Goal: Task Accomplishment & Management: Complete application form

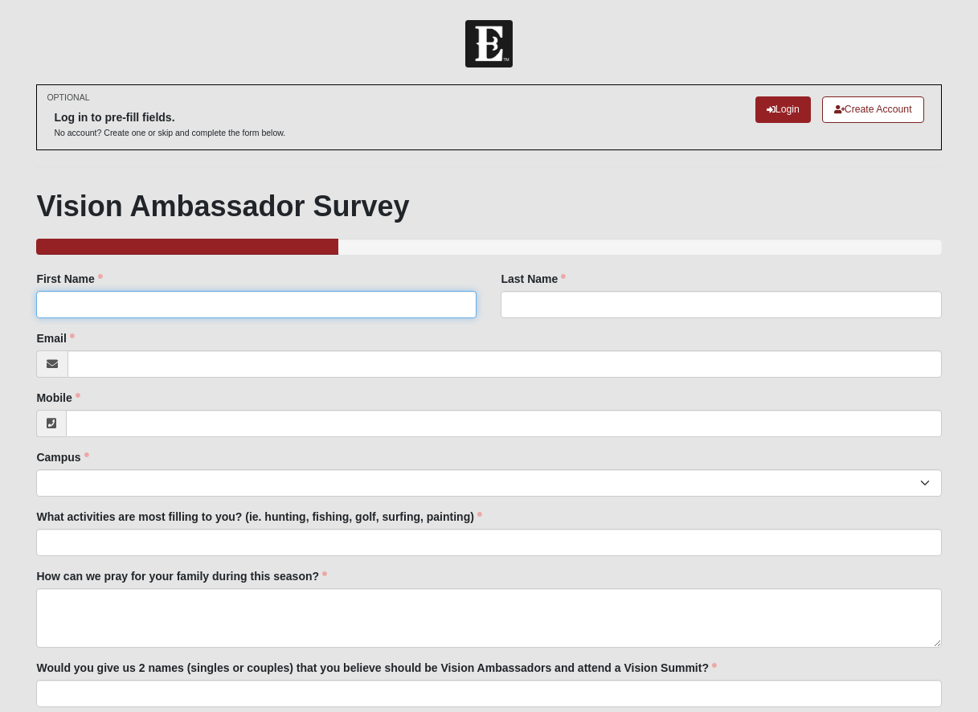
click at [359, 310] on input "First Name" at bounding box center [256, 304] width 440 height 27
type input "[PERSON_NAME]"
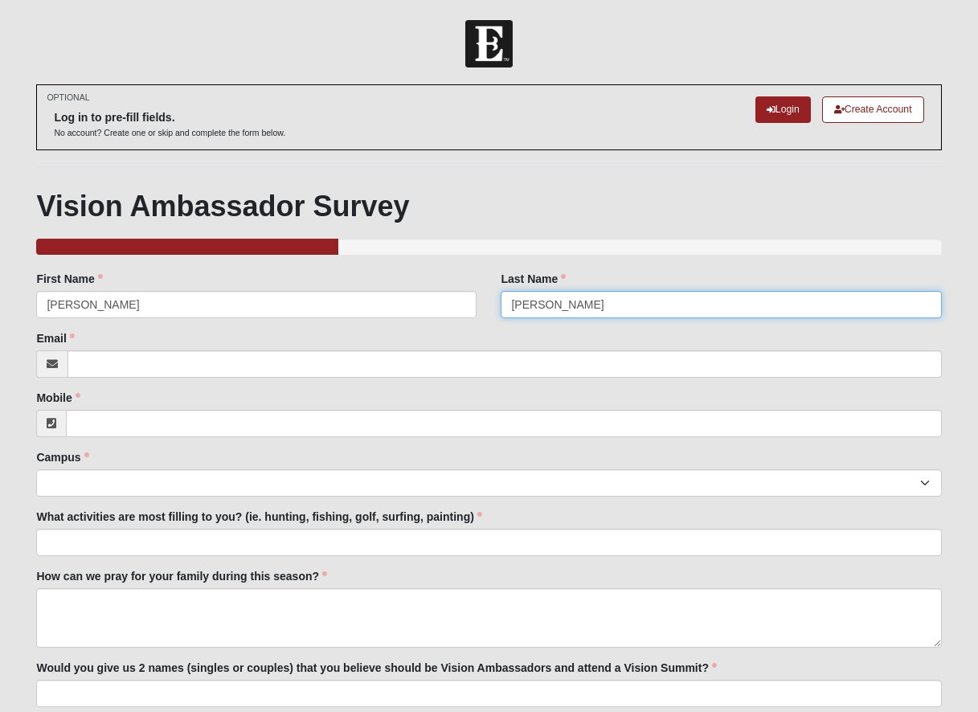
type input "[PERSON_NAME]"
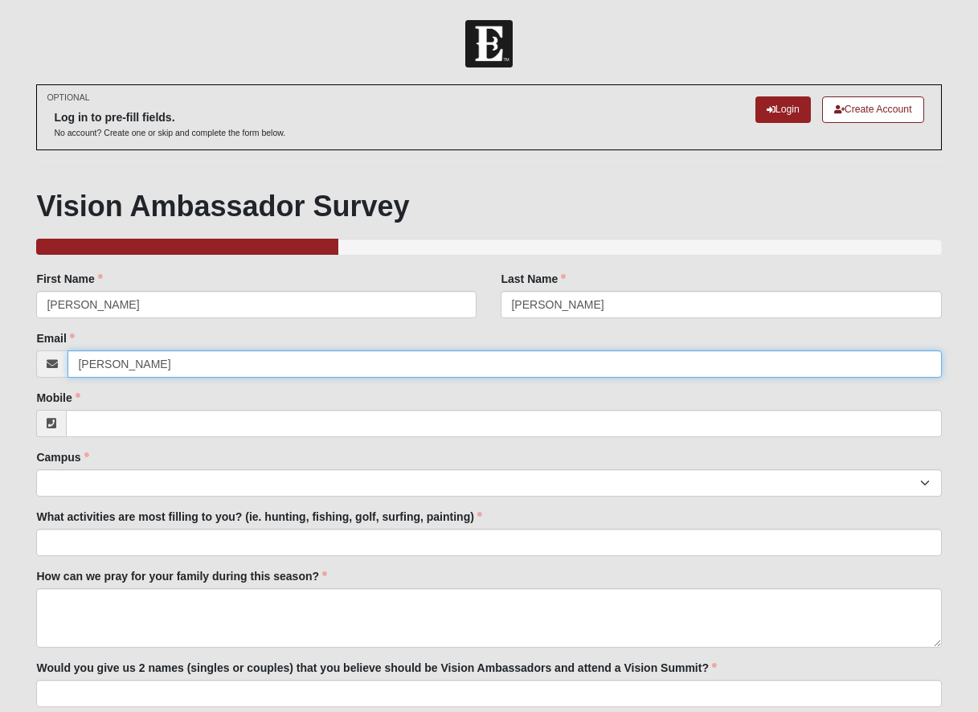
type input "[PERSON_NAME][EMAIL_ADDRESS][DOMAIN_NAME]"
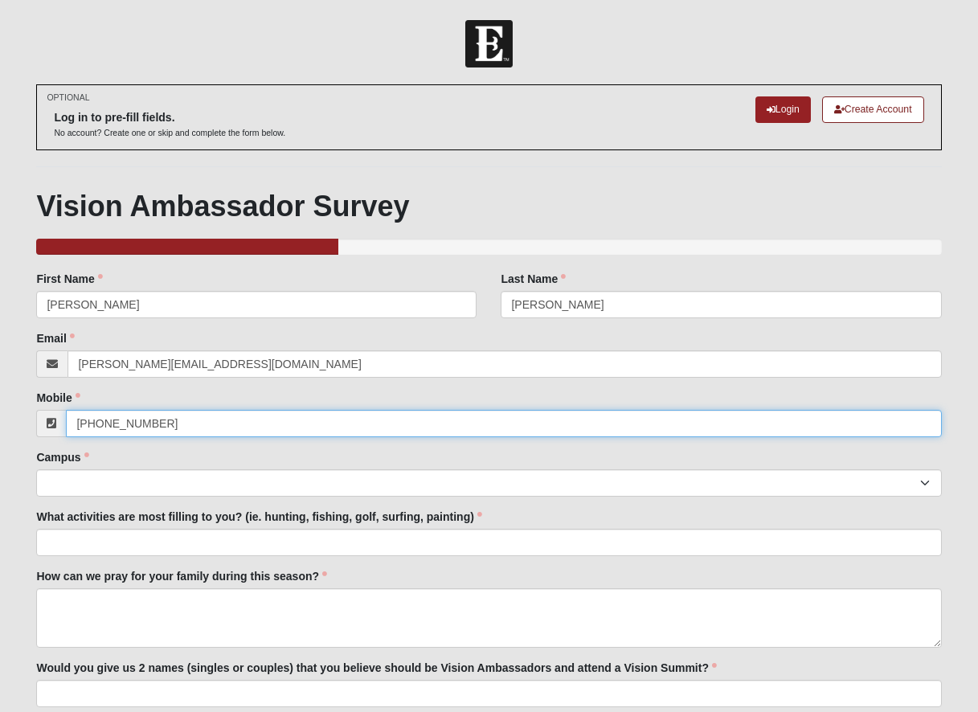
drag, startPoint x: 215, startPoint y: 424, endPoint x: 107, endPoint y: 422, distance: 108.5
click at [107, 422] on input "[PHONE_NUMBER]" at bounding box center [503, 423] width 875 height 27
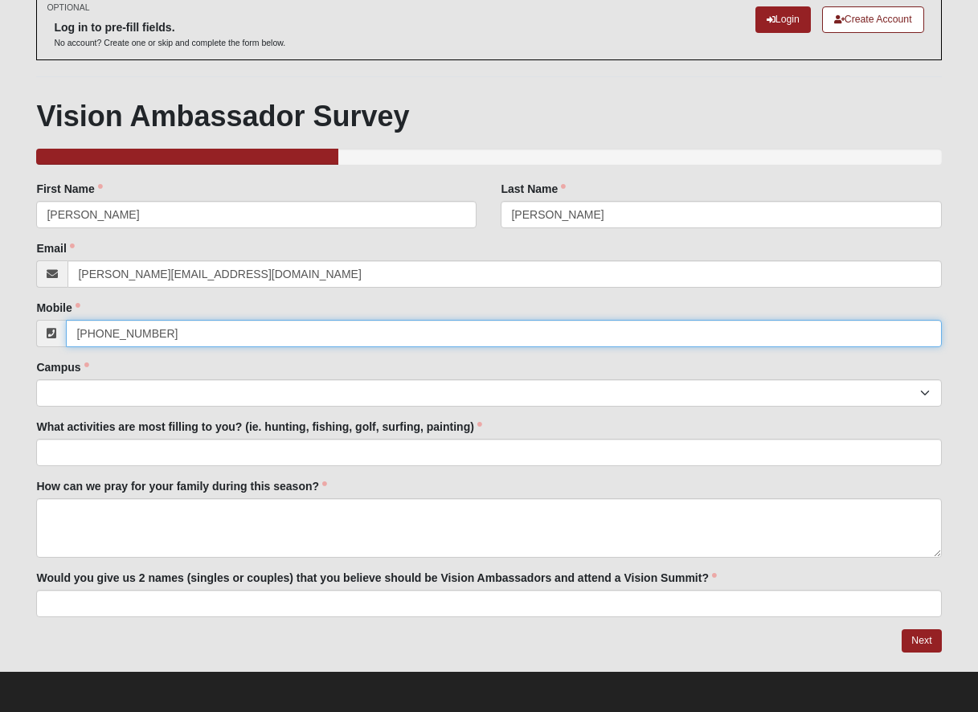
scroll to position [91, 0]
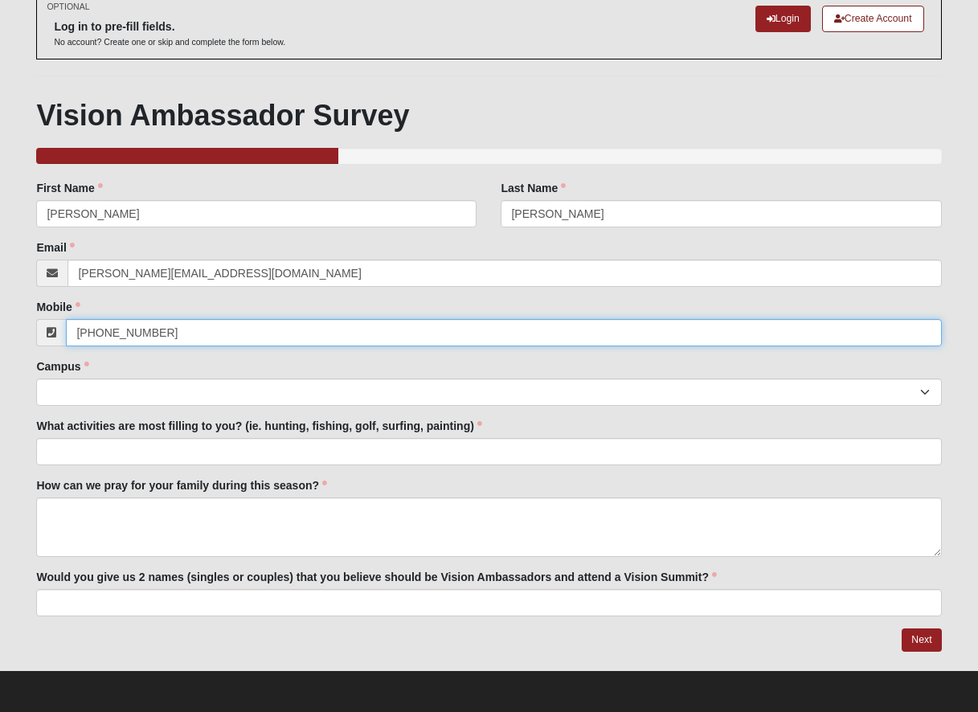
type input "[PHONE_NUMBER]"
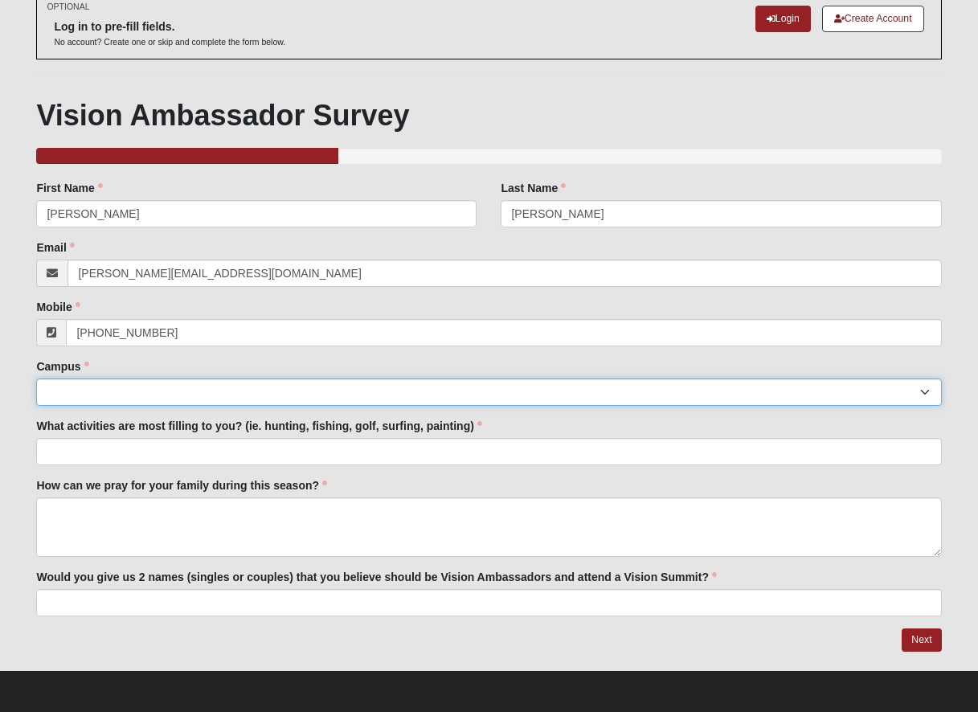
click at [924, 394] on select "Arlington Baymeadows Eleven22 Online [PERSON_NAME][GEOGRAPHIC_DATA] Jesup [GEOG…" at bounding box center [488, 392] width 905 height 27
select select "2"
click at [36, 379] on select "Arlington Baymeadows Eleven22 Online [PERSON_NAME][GEOGRAPHIC_DATA] Jesup [GEOG…" at bounding box center [488, 392] width 905 height 27
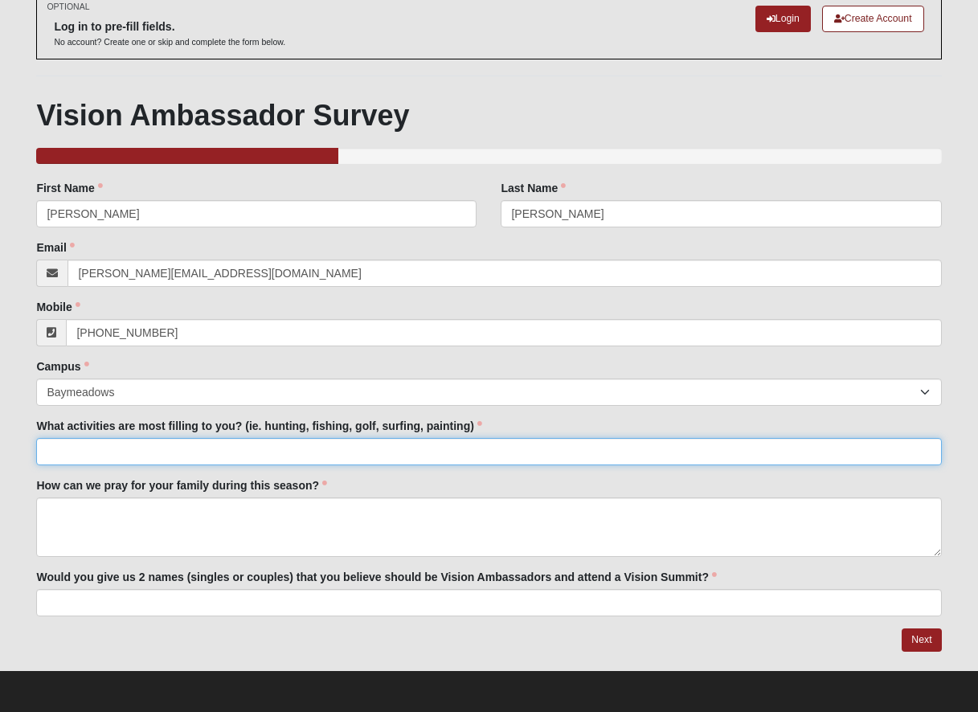
click at [223, 457] on input "What activities are most filling to you? (ie. hunting, fishing, golf, surfing, …" at bounding box center [488, 451] width 905 height 27
type input "Hiking, painting, writing, time at the beach"
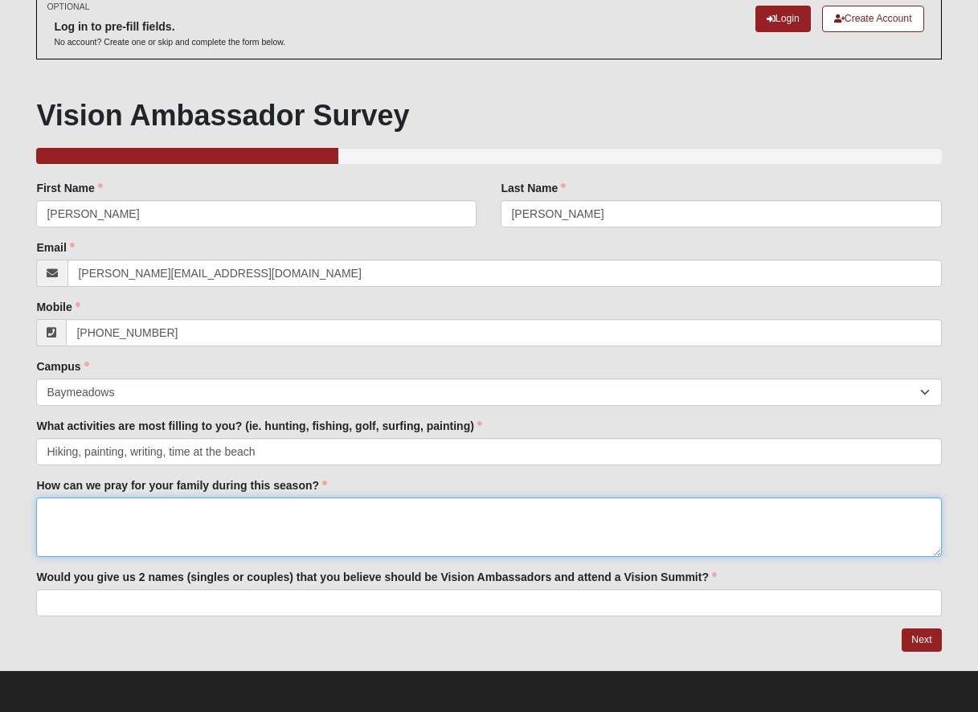
click at [210, 532] on textarea "How can we pray for your family during this season?" at bounding box center [488, 526] width 905 height 59
type textarea "P"
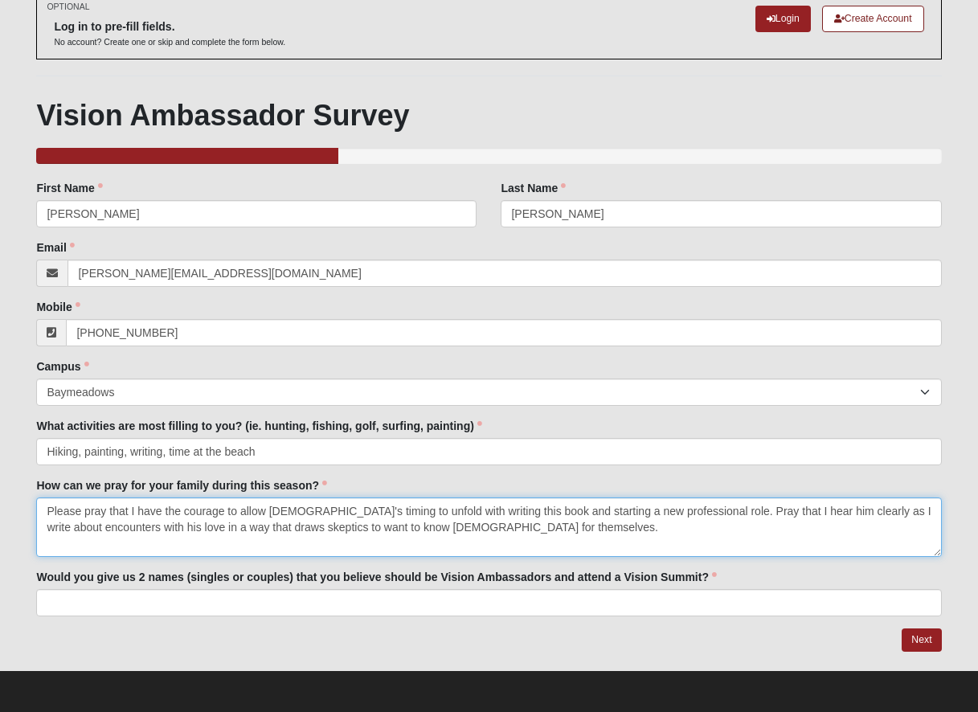
click at [757, 512] on textarea "Please pray that I have the courage to allow [DEMOGRAPHIC_DATA]'s timing to unf…" at bounding box center [488, 526] width 905 height 59
click at [136, 526] on textarea "Please pray that I have the courage to allow [DEMOGRAPHIC_DATA]'s timing to unf…" at bounding box center [488, 526] width 905 height 59
click at [190, 530] on textarea "Please pray that I have the courage to allow [DEMOGRAPHIC_DATA]'s timing to unf…" at bounding box center [488, 526] width 905 height 59
click at [234, 533] on textarea "Please pray that I have the courage to allow [DEMOGRAPHIC_DATA]'s timing to unf…" at bounding box center [488, 526] width 905 height 59
click at [900, 512] on textarea "Please pray that I have the courage to allow [DEMOGRAPHIC_DATA]'s timing to unf…" at bounding box center [488, 526] width 905 height 59
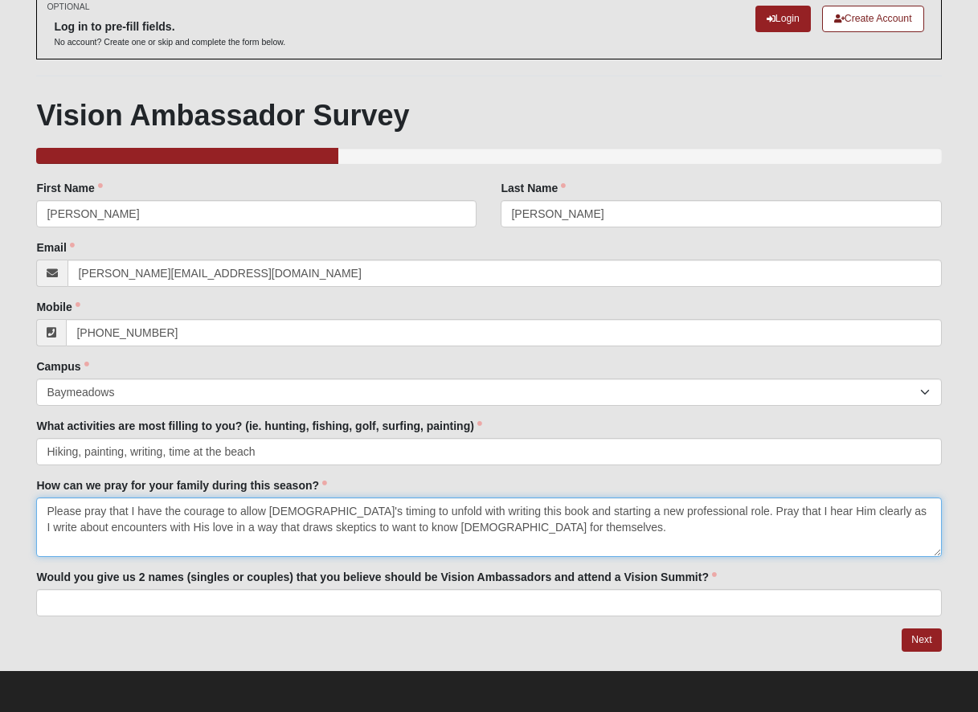
click at [48, 527] on textarea "Please pray that I have the courage to allow [DEMOGRAPHIC_DATA]'s timing to unf…" at bounding box center [488, 526] width 905 height 59
click at [186, 528] on textarea "Please pray that I have the courage to allow [DEMOGRAPHIC_DATA]'s timing to unf…" at bounding box center [488, 526] width 905 height 59
type textarea "Please pray that I have the courage to allow [DEMOGRAPHIC_DATA]'s timing to unf…"
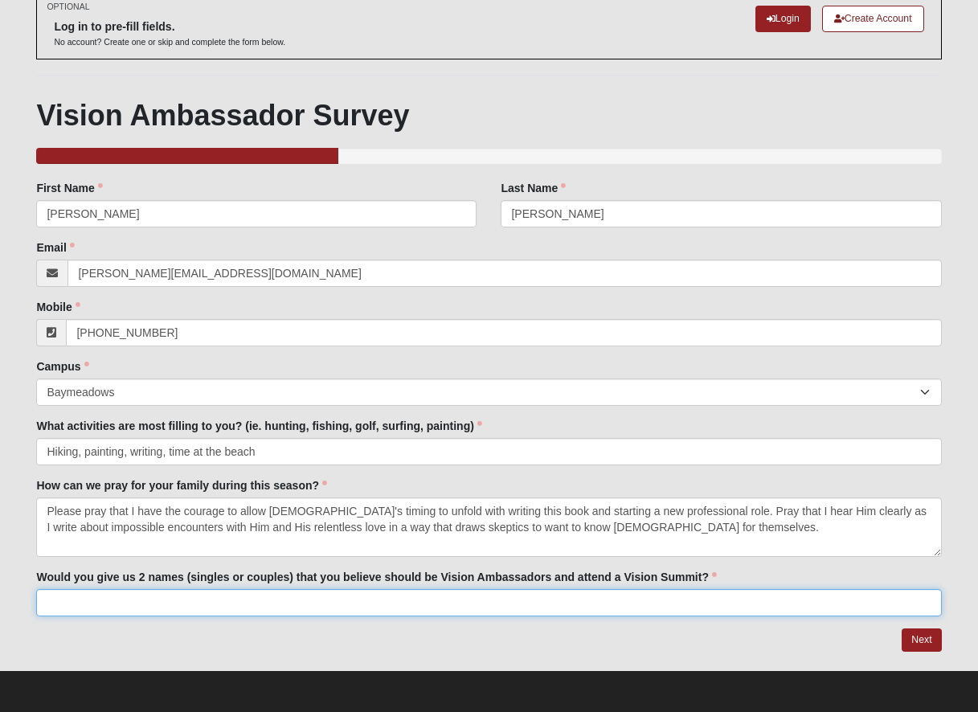
click at [403, 602] on input "Would you give us 2 names (singles or couples) that you believe should be Visio…" at bounding box center [488, 602] width 905 height 27
type input "K"
type input "T"
type input "[PERSON_NAME] and [PERSON_NAME]"
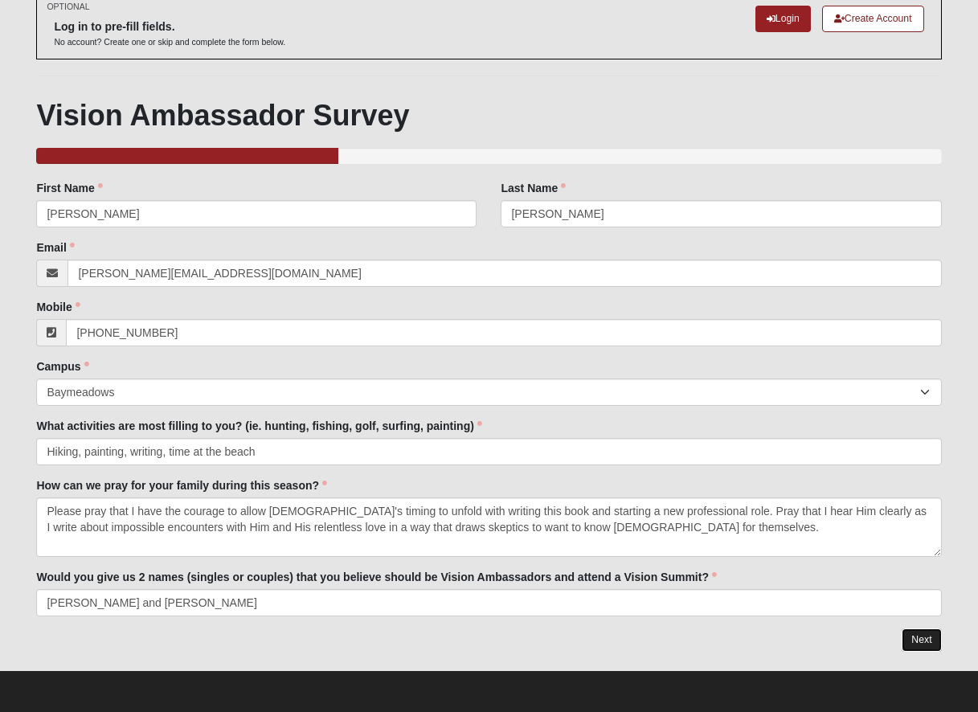
click at [926, 638] on link "Next" at bounding box center [921, 639] width 39 height 23
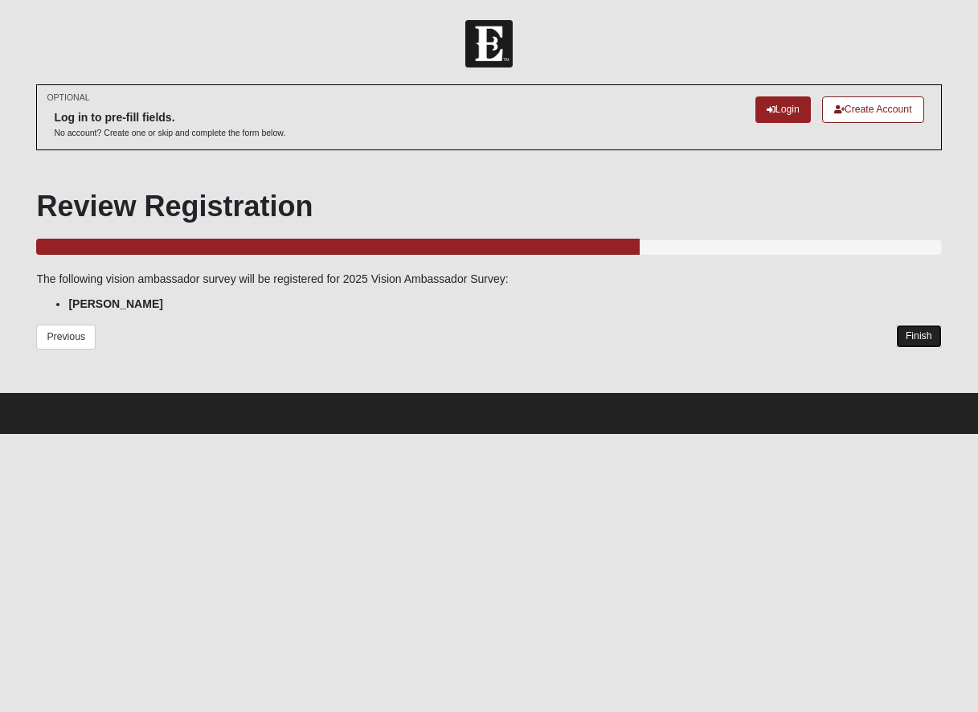
click at [919, 330] on link "Finish" at bounding box center [919, 336] width 46 height 23
